Goal: Complete application form: Complete application form

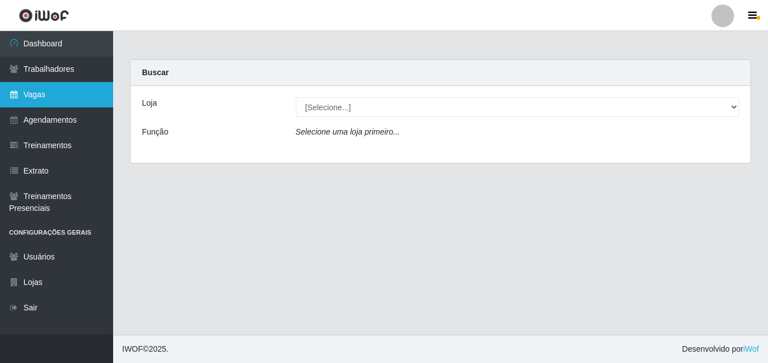
click at [61, 96] on link "Vagas" at bounding box center [56, 94] width 113 height 25
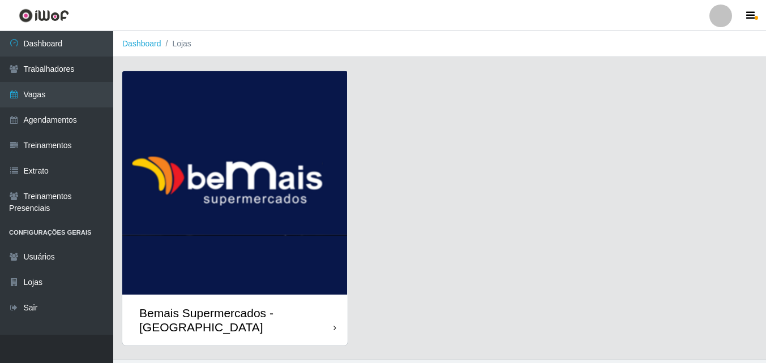
click at [326, 304] on div "Bemais Supermercados - [GEOGRAPHIC_DATA]" at bounding box center [234, 320] width 225 height 51
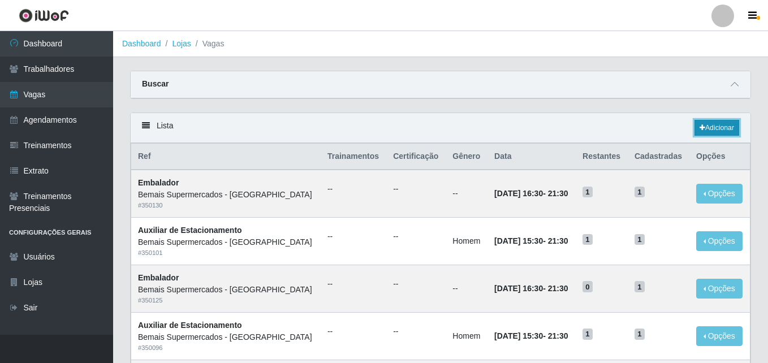
click at [711, 128] on link "Adicionar" at bounding box center [717, 128] width 45 height 16
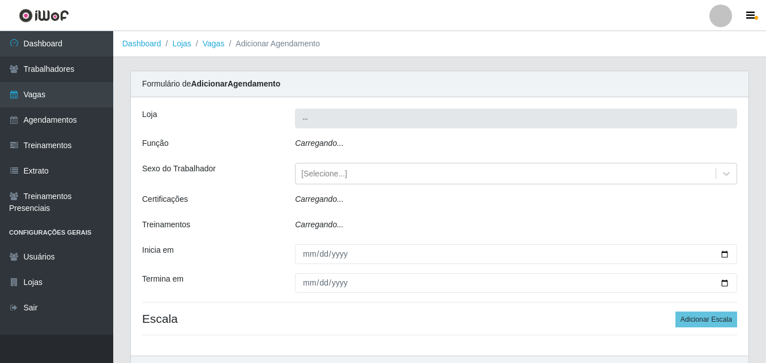
type input "Bemais Supermercados - [GEOGRAPHIC_DATA]"
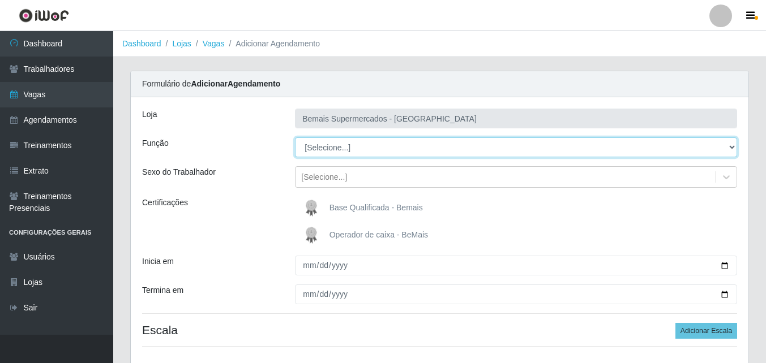
click at [364, 145] on select "[Selecione...] ASG ASG + ASG ++ Auxiliar de Estacionamento Auxiliar de Estacion…" at bounding box center [516, 148] width 442 height 20
select select "82"
click at [295, 138] on select "[Selecione...] ASG ASG + ASG ++ Auxiliar de Estacionamento Auxiliar de Estacion…" at bounding box center [516, 148] width 442 height 20
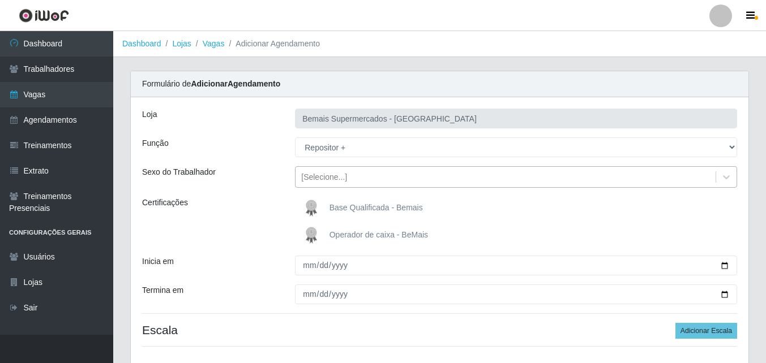
click at [346, 180] on div "[Selecione...]" at bounding box center [505, 177] width 420 height 19
click at [336, 176] on div "[Selecione...]" at bounding box center [324, 177] width 46 height 12
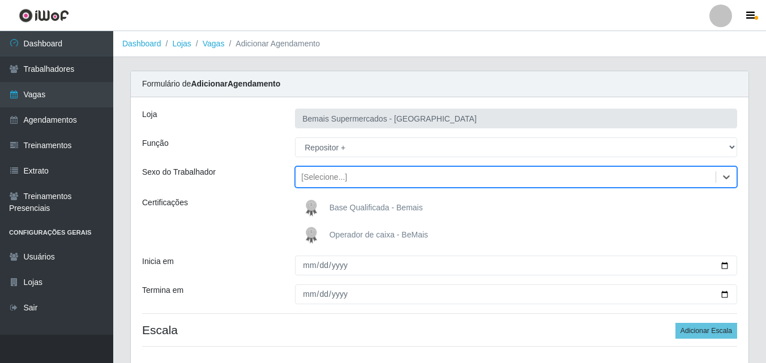
click at [336, 176] on div "[Selecione...]" at bounding box center [324, 177] width 46 height 12
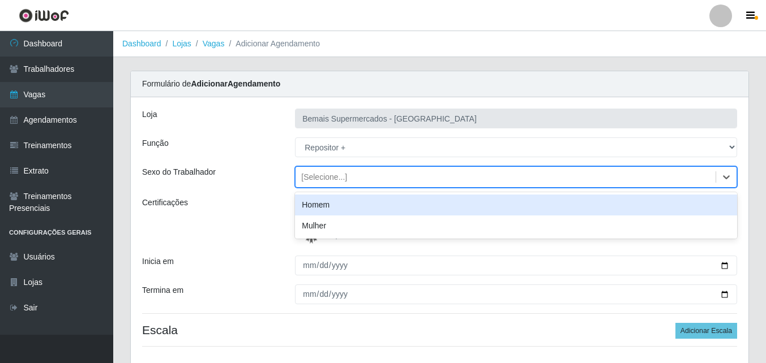
click at [332, 205] on div "Homem" at bounding box center [516, 205] width 442 height 21
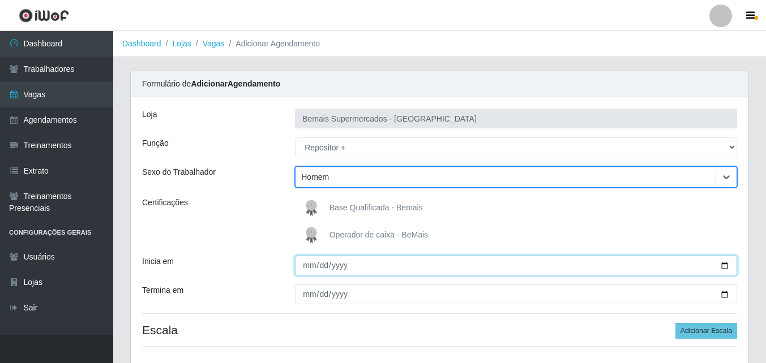
click at [724, 266] on input "Inicia em" at bounding box center [516, 266] width 442 height 20
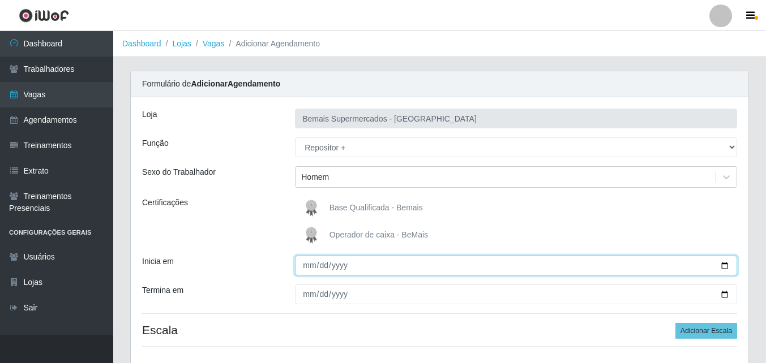
type input "[DATE]"
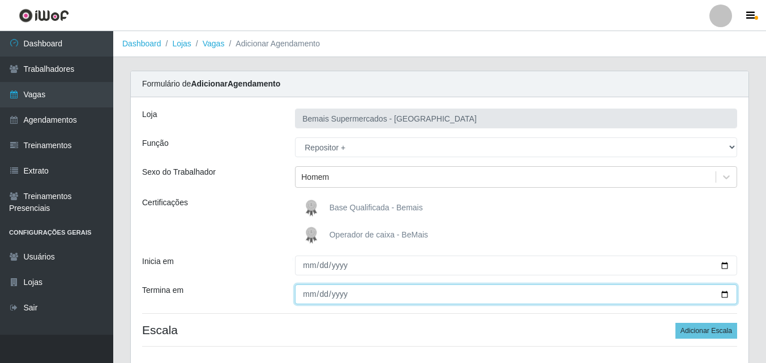
click at [725, 294] on input "Termina em" at bounding box center [516, 295] width 442 height 20
type input "[DATE]"
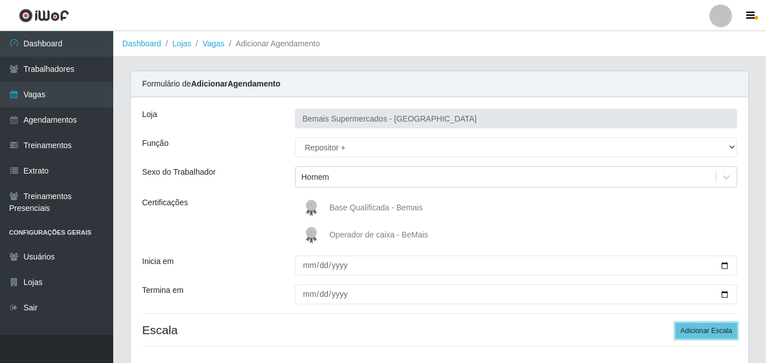
click at [700, 332] on button "Adicionar Escala" at bounding box center [706, 331] width 62 height 16
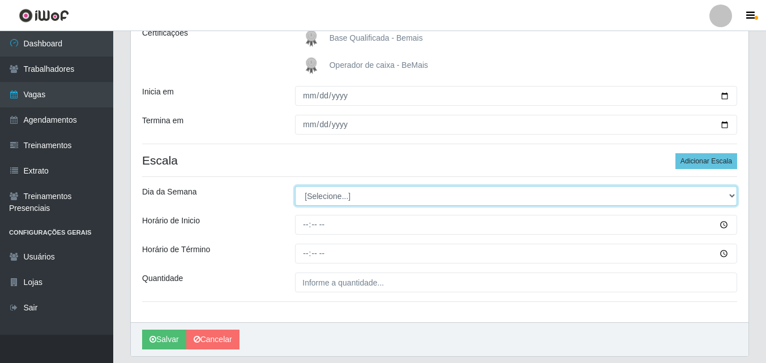
click at [341, 195] on select "[Selecione...] Segunda Terça Quarta Quinta Sexta Sábado Domingo" at bounding box center [516, 196] width 442 height 20
select select "0"
click at [295, 186] on select "[Selecione...] Segunda Terça Quarta Quinta Sexta Sábado Domingo" at bounding box center [516, 196] width 442 height 20
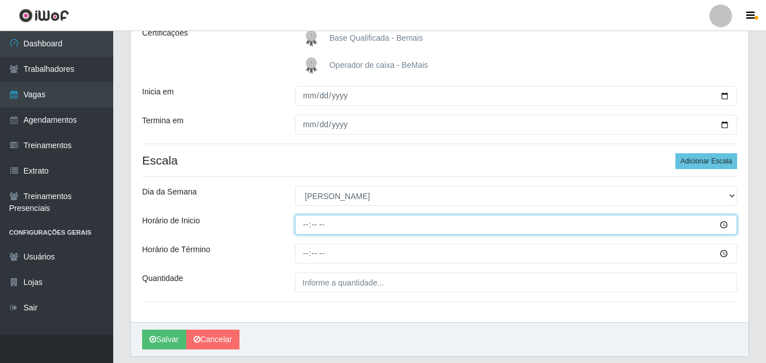
click at [307, 224] on input "Horário de Inicio" at bounding box center [516, 225] width 442 height 20
type input "08:00"
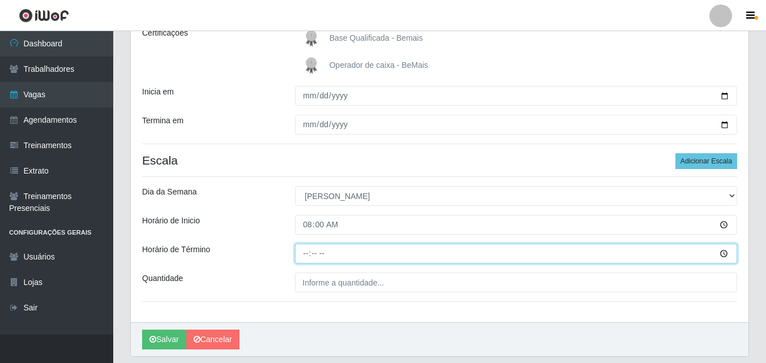
click at [306, 257] on input "Horário de Término" at bounding box center [516, 254] width 442 height 20
type input "14:00"
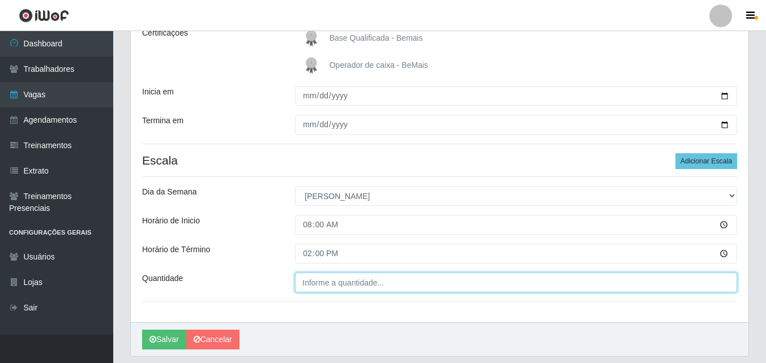
click at [306, 285] on input "Quantidade" at bounding box center [516, 283] width 442 height 20
click at [329, 282] on input "Quantidade" at bounding box center [516, 283] width 442 height 20
type input "2__"
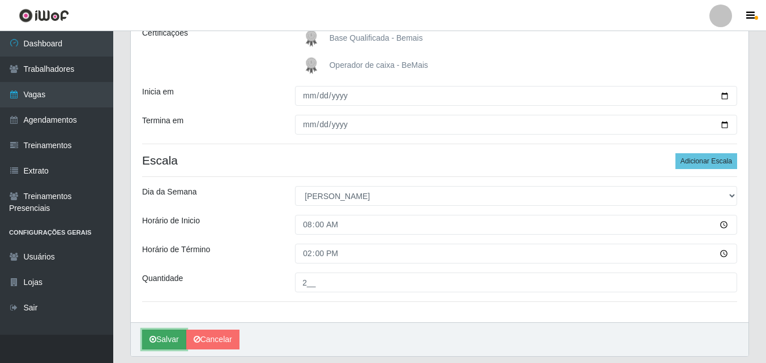
click at [163, 340] on button "Salvar" at bounding box center [164, 340] width 44 height 20
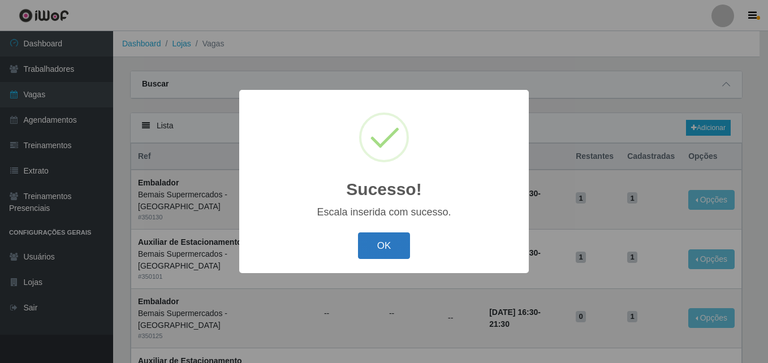
click at [394, 243] on button "OK" at bounding box center [384, 246] width 53 height 27
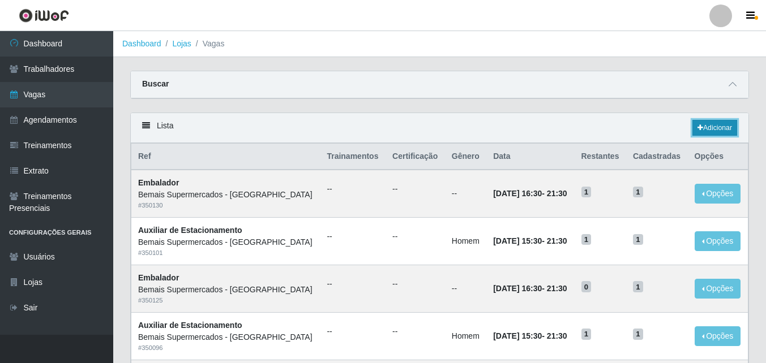
click at [711, 128] on link "Adicionar" at bounding box center [714, 128] width 45 height 16
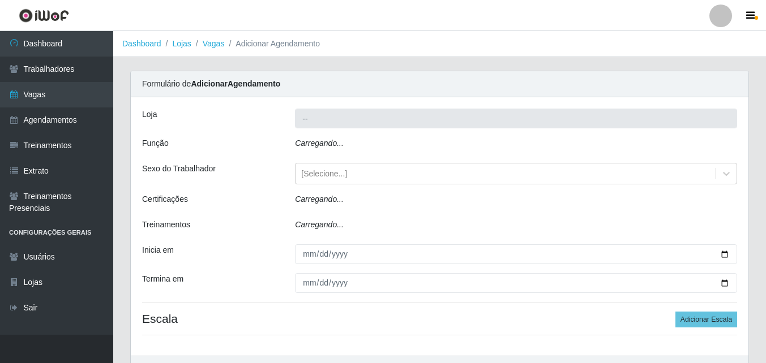
type input "Bemais Supermercados - [GEOGRAPHIC_DATA]"
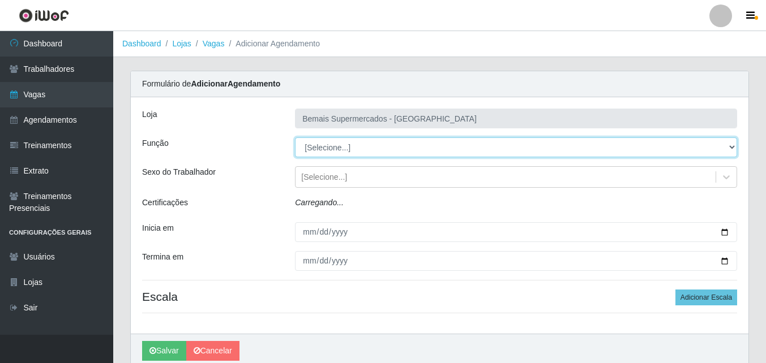
click at [337, 147] on select "[Selecione...] ASG ASG + ASG ++ Auxiliar de Estacionamento Auxiliar de Estacion…" at bounding box center [516, 148] width 442 height 20
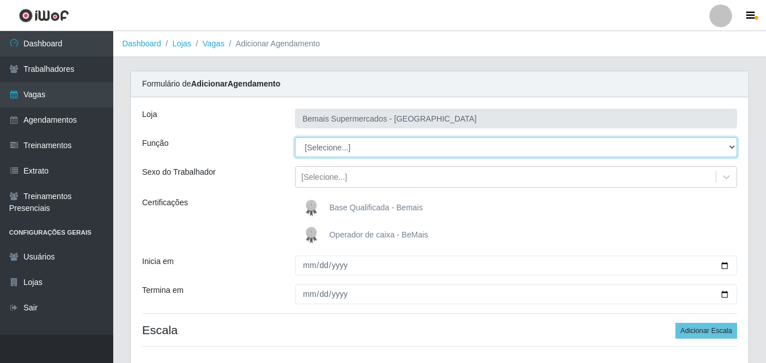
click at [337, 147] on select "[Selecione...] ASG ASG + ASG ++ Auxiliar de Estacionamento Auxiliar de Estacion…" at bounding box center [516, 148] width 442 height 20
select select "82"
click at [295, 138] on select "[Selecione...] ASG ASG + ASG ++ Auxiliar de Estacionamento Auxiliar de Estacion…" at bounding box center [516, 148] width 442 height 20
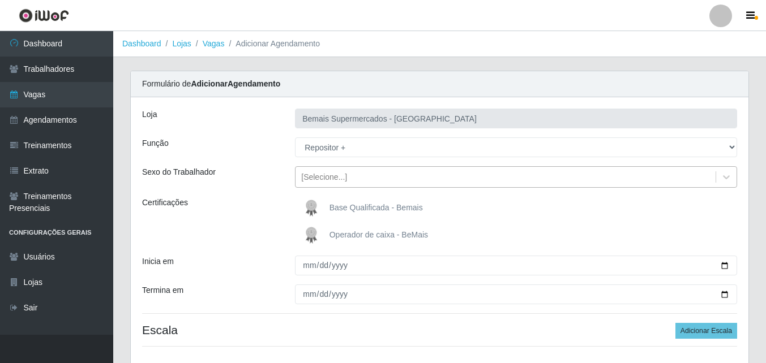
click at [319, 174] on div "[Selecione...]" at bounding box center [324, 177] width 46 height 12
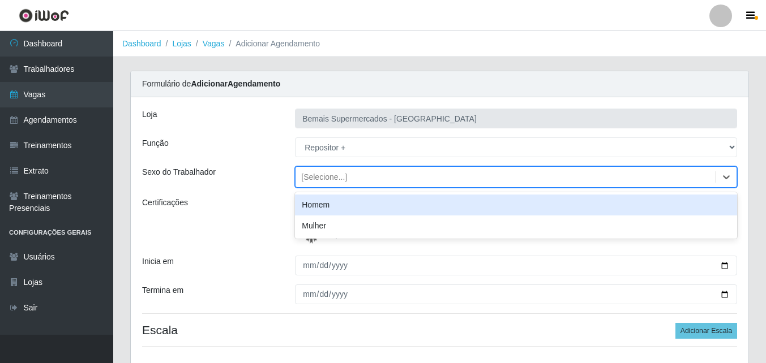
click at [320, 176] on div "[Selecione...]" at bounding box center [324, 177] width 46 height 12
click at [326, 201] on div "Homem" at bounding box center [516, 205] width 442 height 21
click at [327, 202] on label "Base Qualificada - Bemais" at bounding box center [361, 208] width 123 height 23
click at [0, 0] on input "Base Qualificada - Bemais" at bounding box center [0, 0] width 0 height 0
click at [327, 202] on label "Base Qualificada - Bemais" at bounding box center [361, 208] width 123 height 23
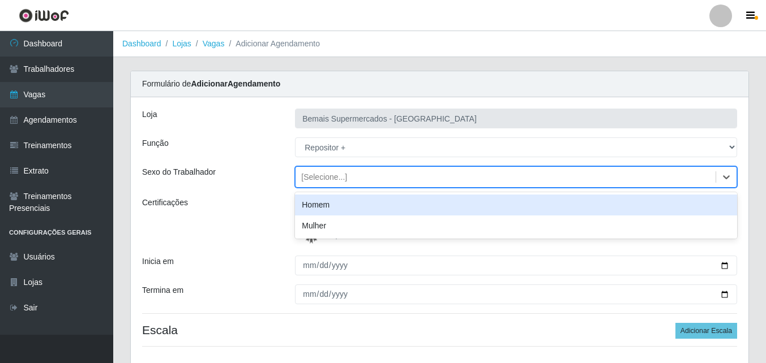
click at [0, 0] on input "Base Qualificada - Bemais" at bounding box center [0, 0] width 0 height 0
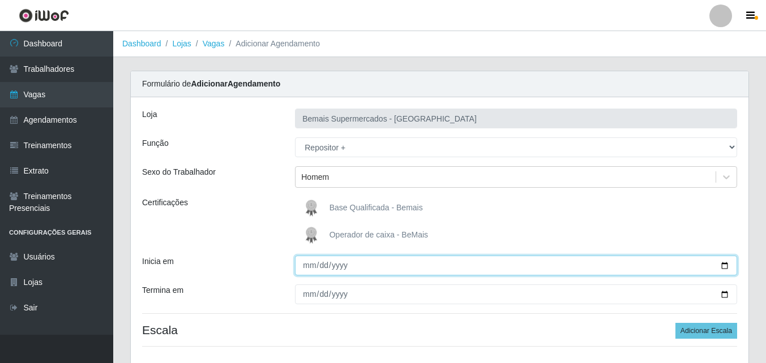
click at [309, 265] on input "Inicia em" at bounding box center [516, 266] width 442 height 20
click at [725, 265] on input "Inicia em" at bounding box center [516, 266] width 442 height 20
type input "[DATE]"
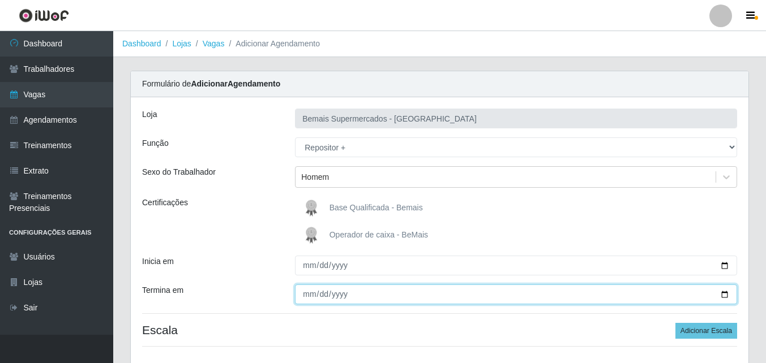
click at [724, 294] on input "Termina em" at bounding box center [516, 295] width 442 height 20
click at [721, 292] on input "Termina em" at bounding box center [516, 295] width 442 height 20
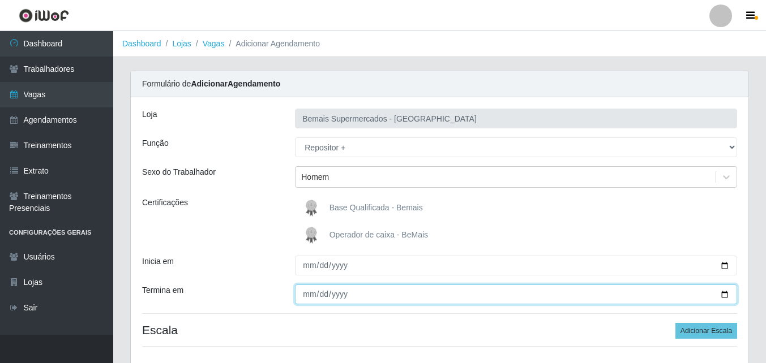
click at [721, 292] on input "Termina em" at bounding box center [516, 295] width 442 height 20
type input "[DATE]"
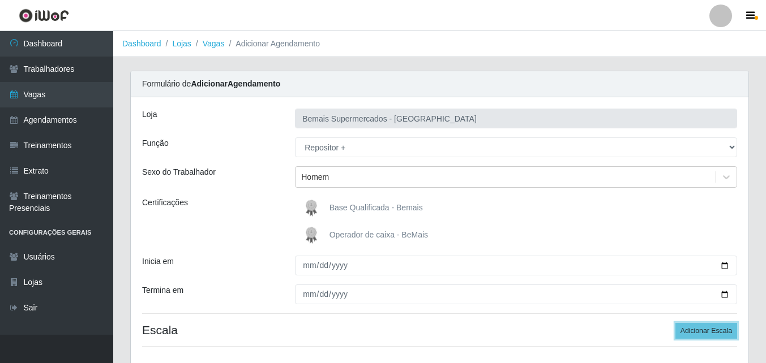
click at [707, 332] on button "Adicionar Escala" at bounding box center [706, 331] width 62 height 16
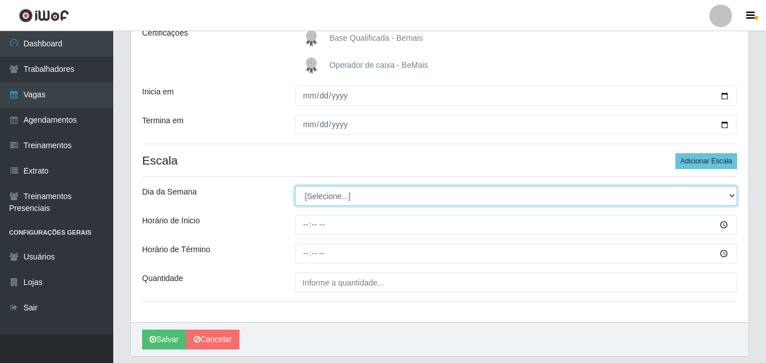
click at [322, 196] on select "[Selecione...] Segunda Terça Quarta Quinta Sexta Sábado Domingo" at bounding box center [516, 196] width 442 height 20
select select "0"
click at [295, 186] on select "[Selecione...] Segunda Terça Quarta Quinta Sexta Sábado Domingo" at bounding box center [516, 196] width 442 height 20
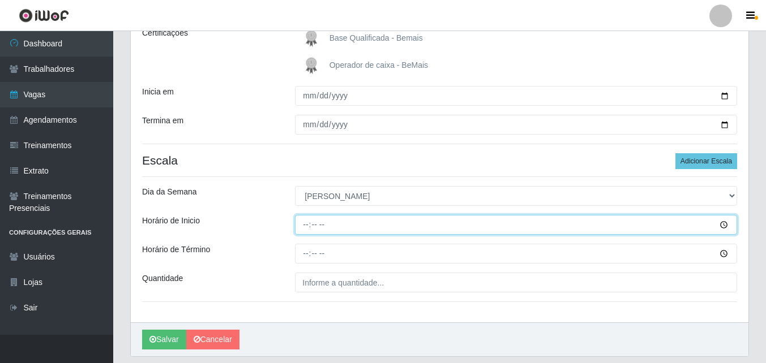
click at [302, 227] on input "Horário de Inicio" at bounding box center [516, 225] width 442 height 20
click at [723, 225] on input "Horário de Inicio" at bounding box center [516, 225] width 442 height 20
click at [307, 224] on input "Horário de Inicio" at bounding box center [516, 225] width 442 height 20
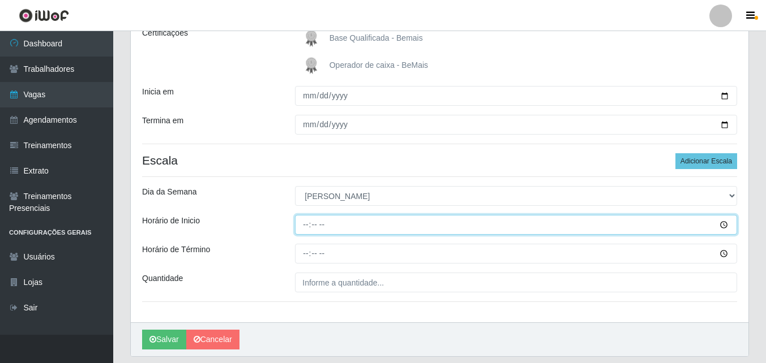
type input "15:00"
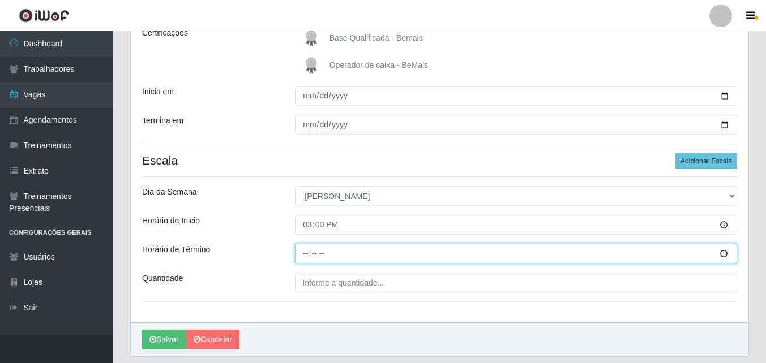
click at [304, 253] on input "Horário de Término" at bounding box center [516, 254] width 442 height 20
type input "21:00"
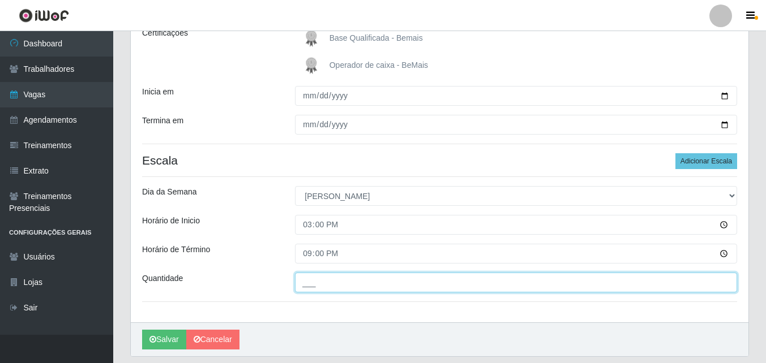
click at [360, 283] on input "___" at bounding box center [516, 283] width 442 height 20
type input "2__"
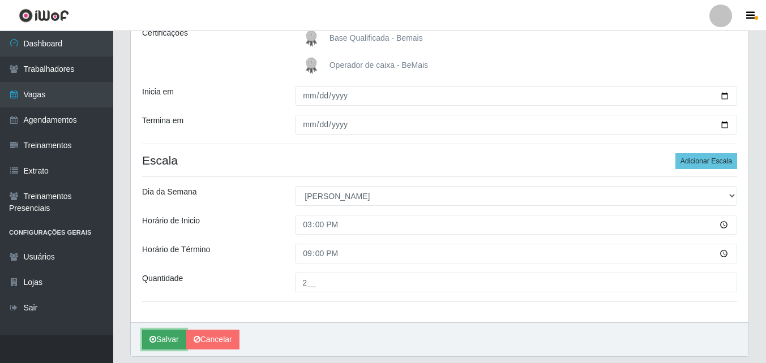
click at [161, 338] on button "Salvar" at bounding box center [164, 340] width 44 height 20
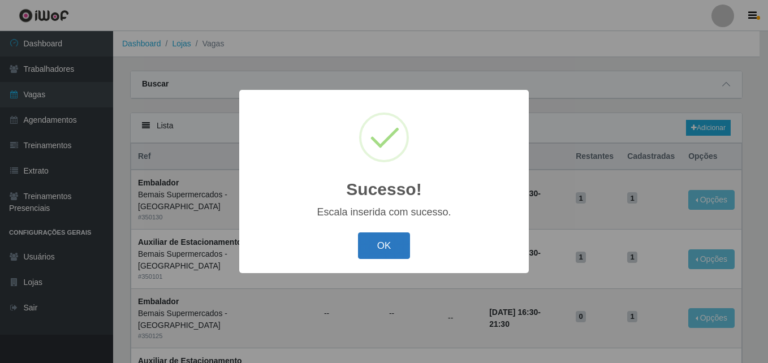
click at [381, 247] on button "OK" at bounding box center [384, 246] width 53 height 27
